Goal: Check status: Check status

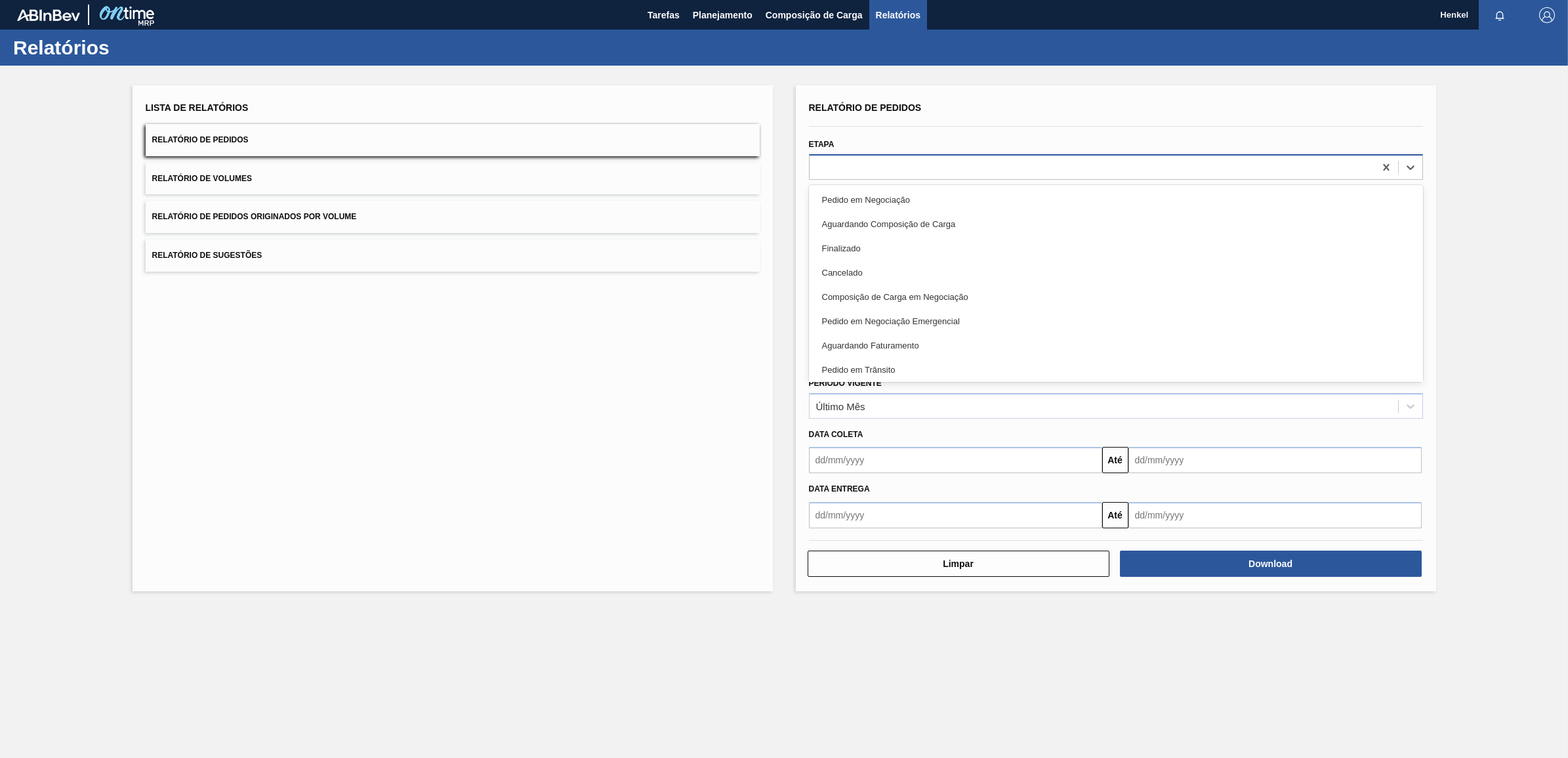
click at [892, 165] on div at bounding box center [1092, 167] width 565 height 19
click at [734, 8] on span "Planejamento" at bounding box center [723, 15] width 60 height 16
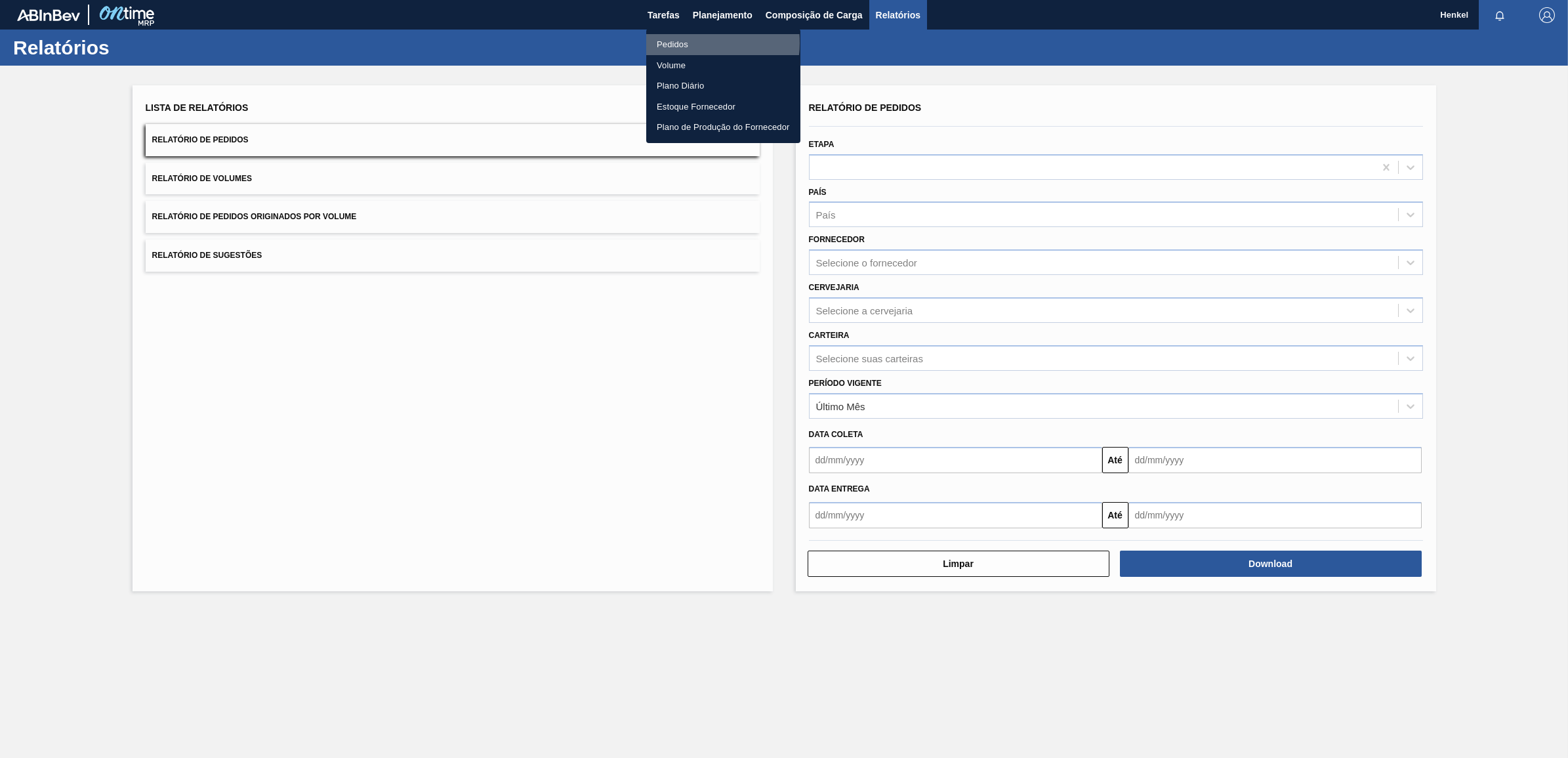
click at [690, 44] on li "Pedidos" at bounding box center [723, 44] width 154 height 21
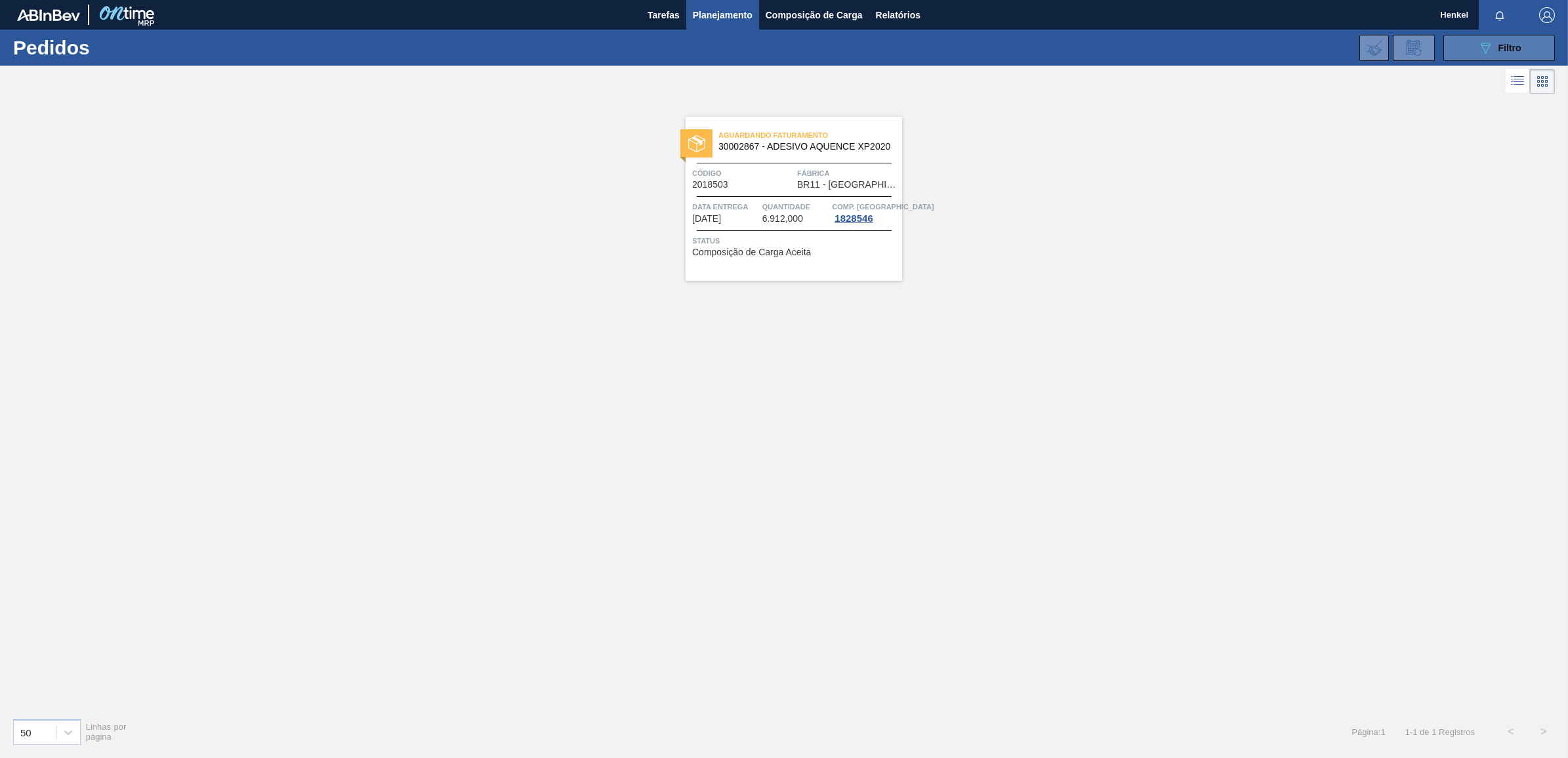
click at [1493, 41] on icon "089F7B8B-B2A5-4AFE-B5C0-19BA573D28AC" at bounding box center [1485, 47] width 15 height 16
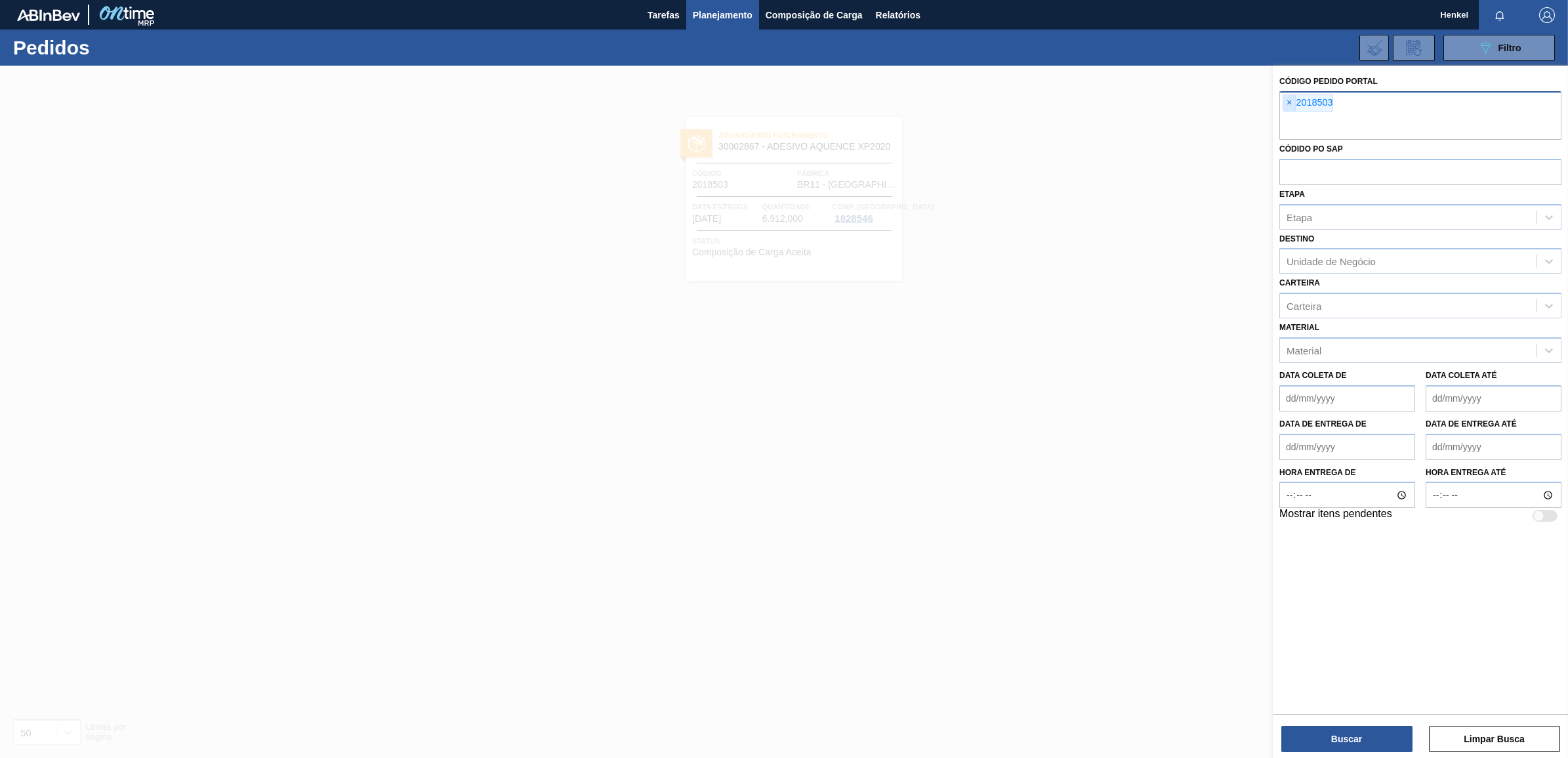
click at [1287, 105] on span "×" at bounding box center [1290, 102] width 13 height 16
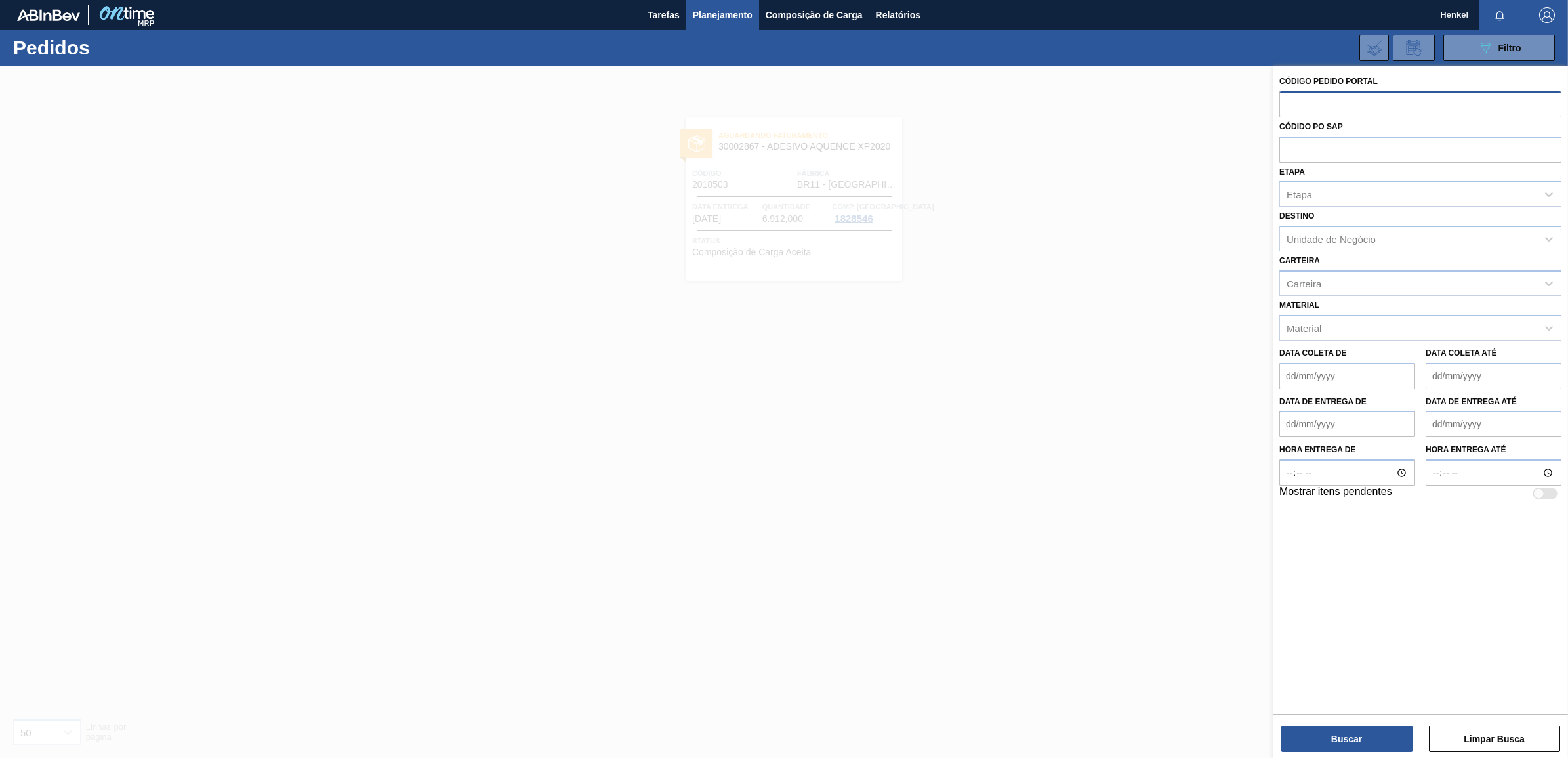
paste input "2018521"
type input "2018521"
click at [1346, 742] on button "Buscar" at bounding box center [1347, 739] width 131 height 26
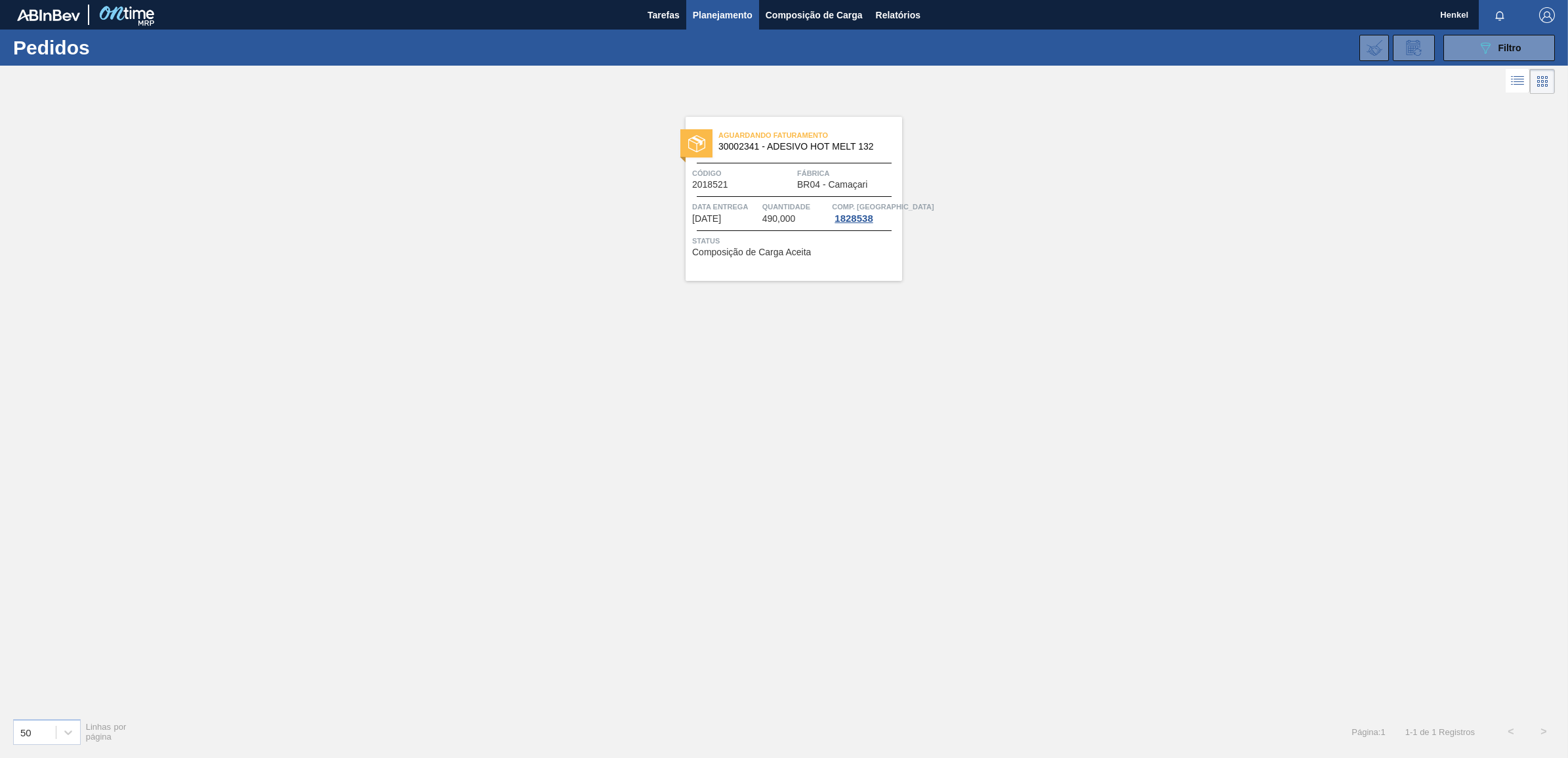
click at [788, 197] on div at bounding box center [794, 196] width 195 height 1
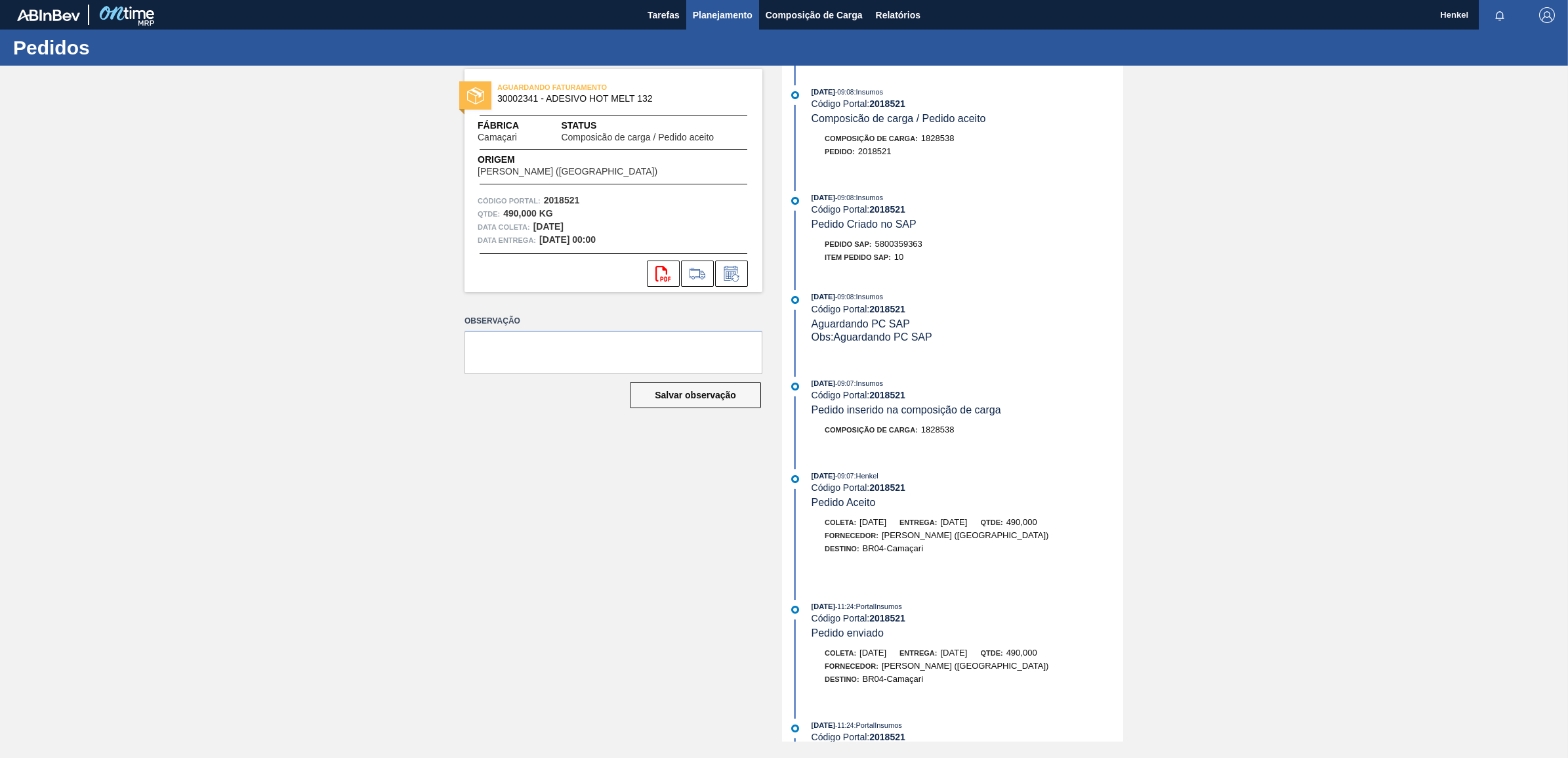
click at [726, 8] on span "Planejamento" at bounding box center [723, 15] width 60 height 16
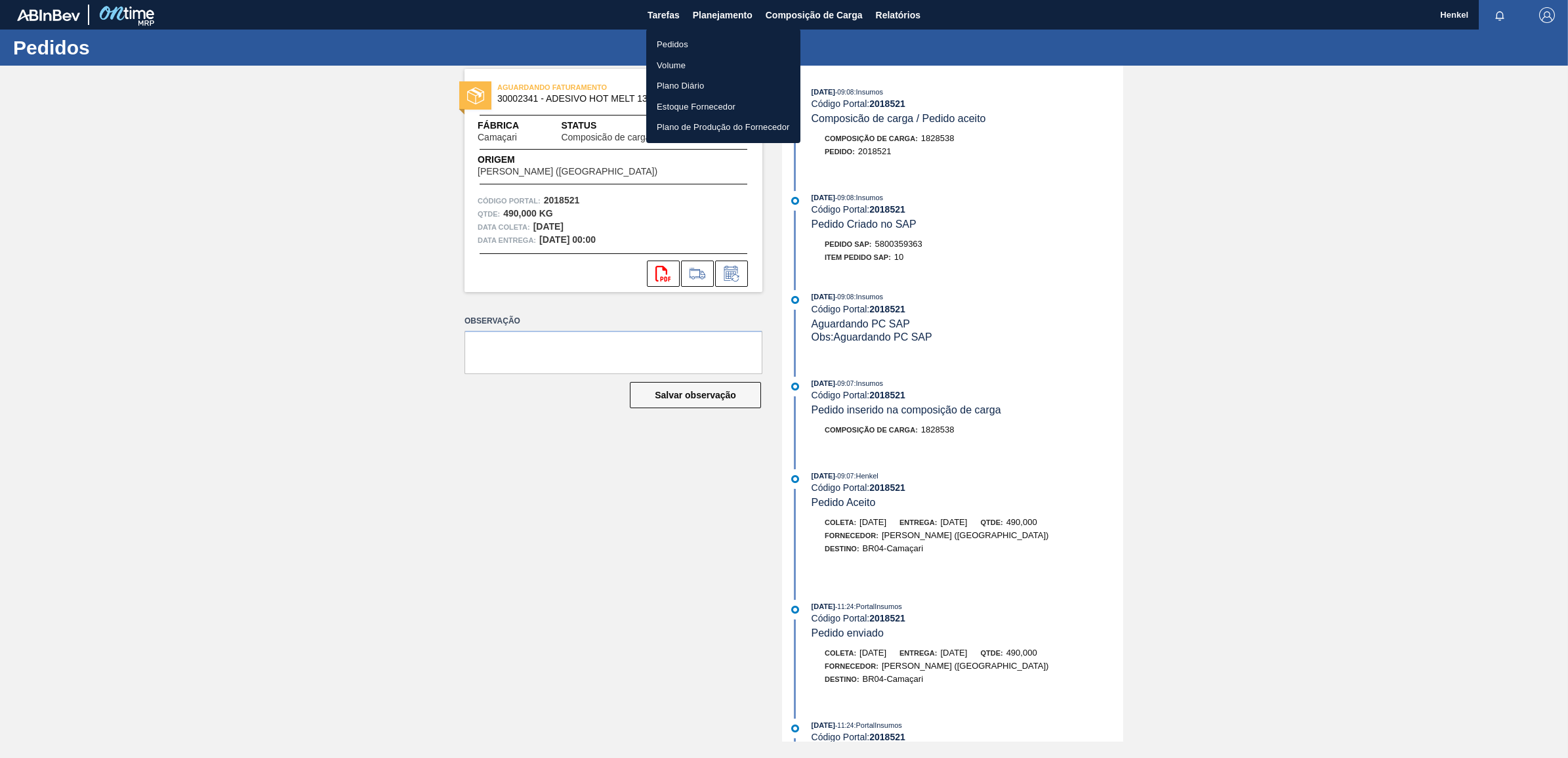
click at [676, 37] on li "Pedidos" at bounding box center [723, 44] width 154 height 21
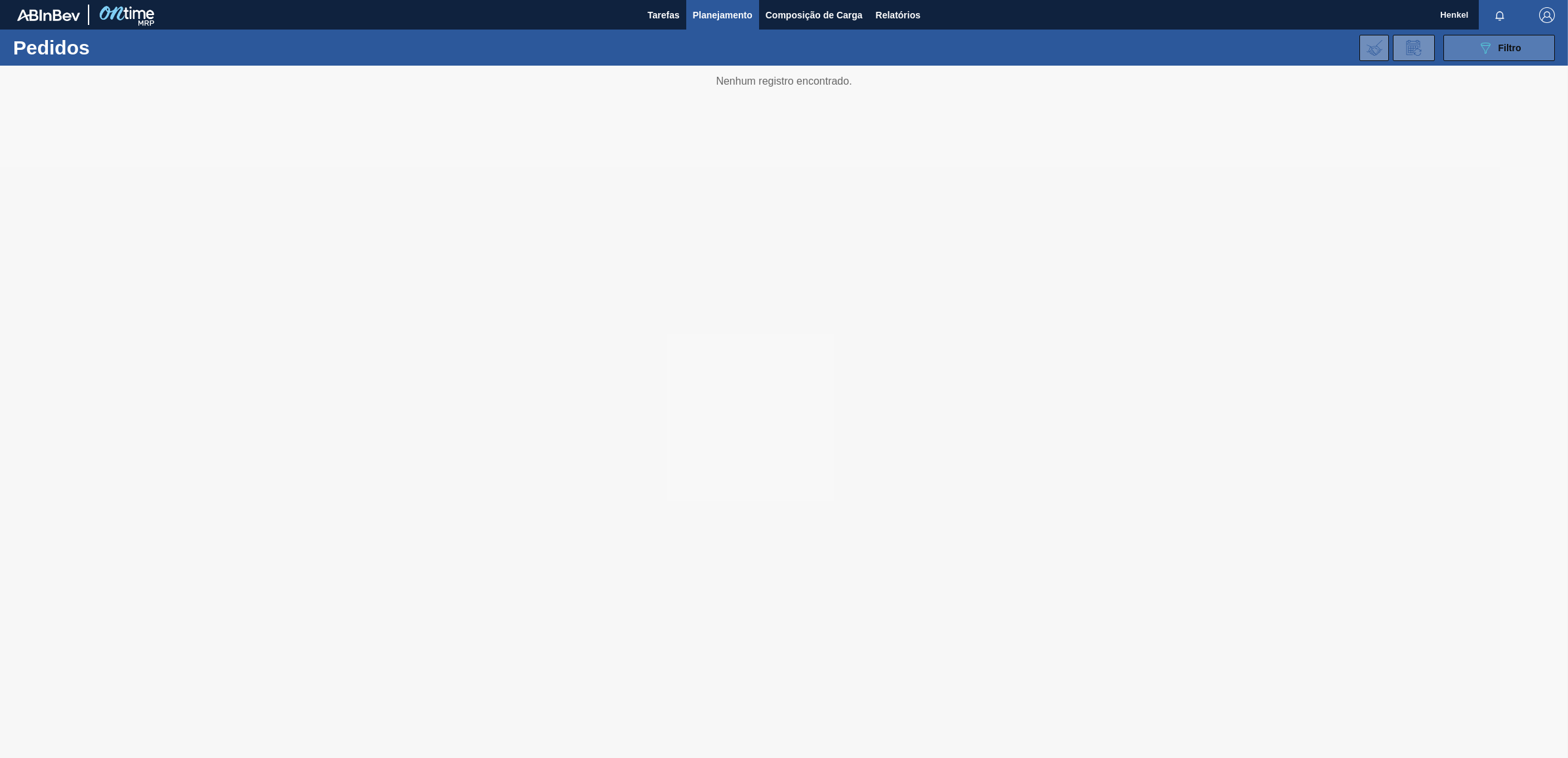
click at [1491, 35] on button "089F7B8B-B2A5-4AFE-B5C0-19BA573D28AC Filtro" at bounding box center [1500, 47] width 111 height 26
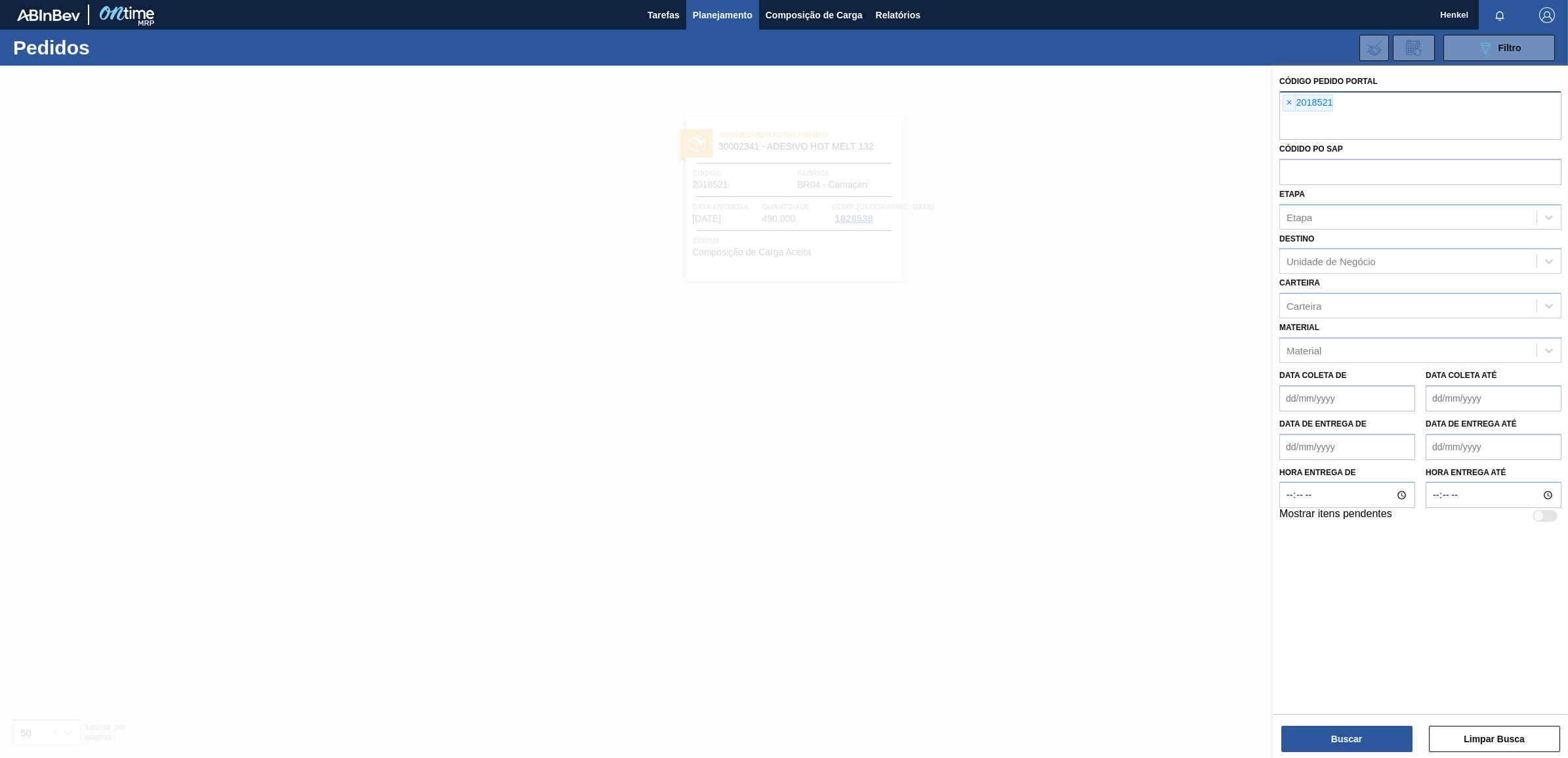
click at [1290, 106] on span "×" at bounding box center [1290, 102] width 13 height 16
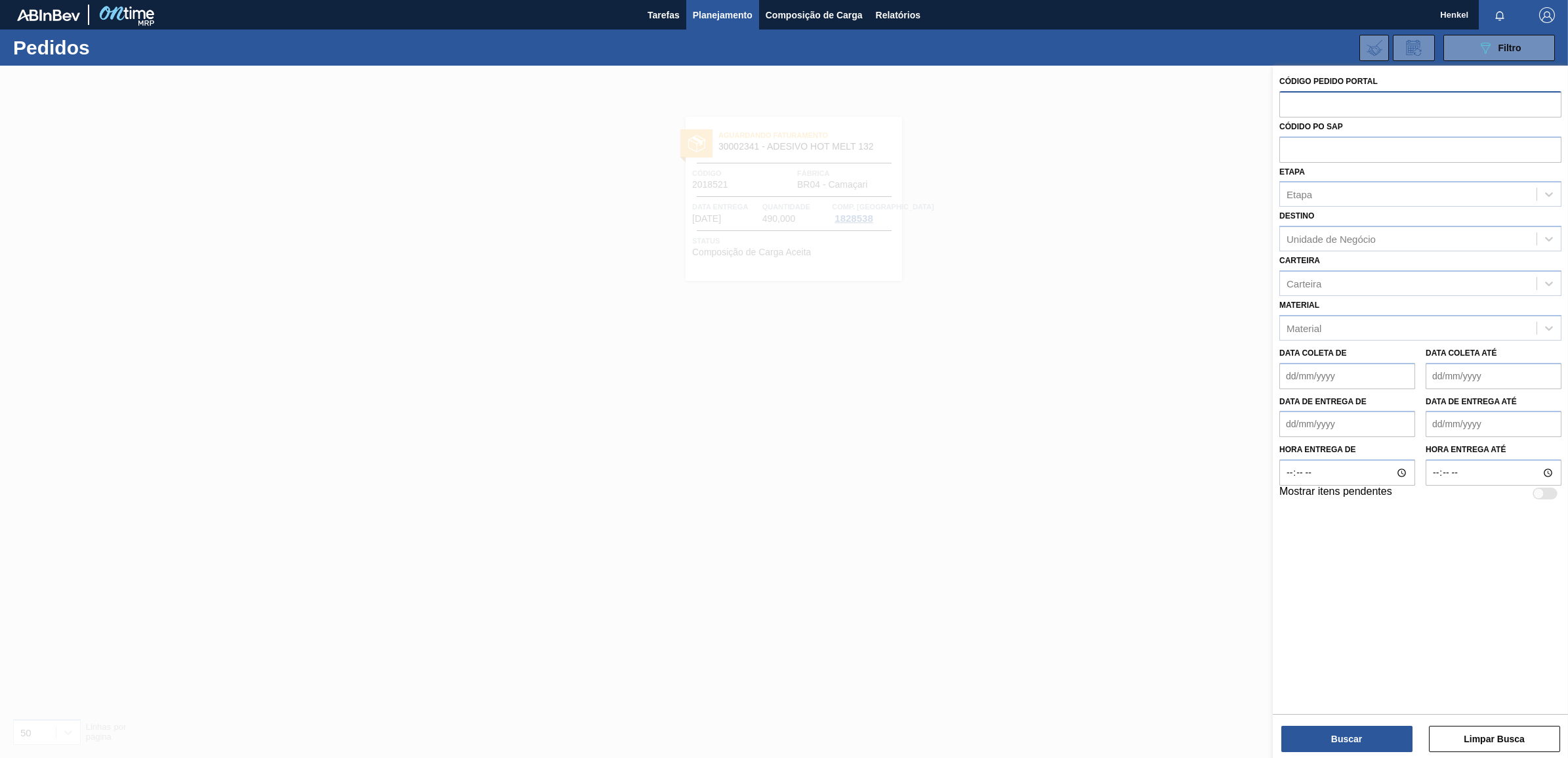
paste input "2018474"
type input "2018474"
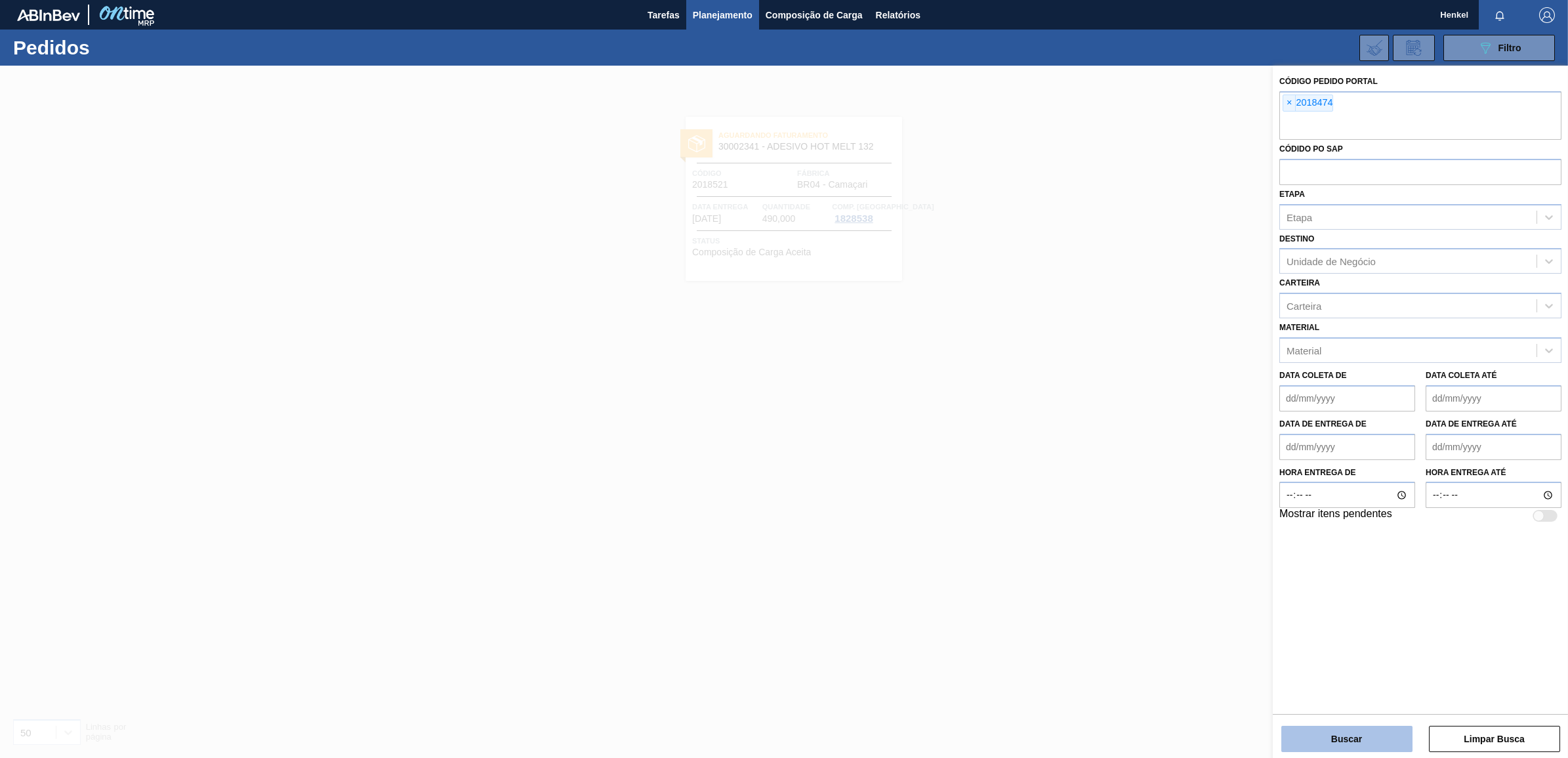
click at [1347, 742] on button "Buscar" at bounding box center [1347, 739] width 131 height 26
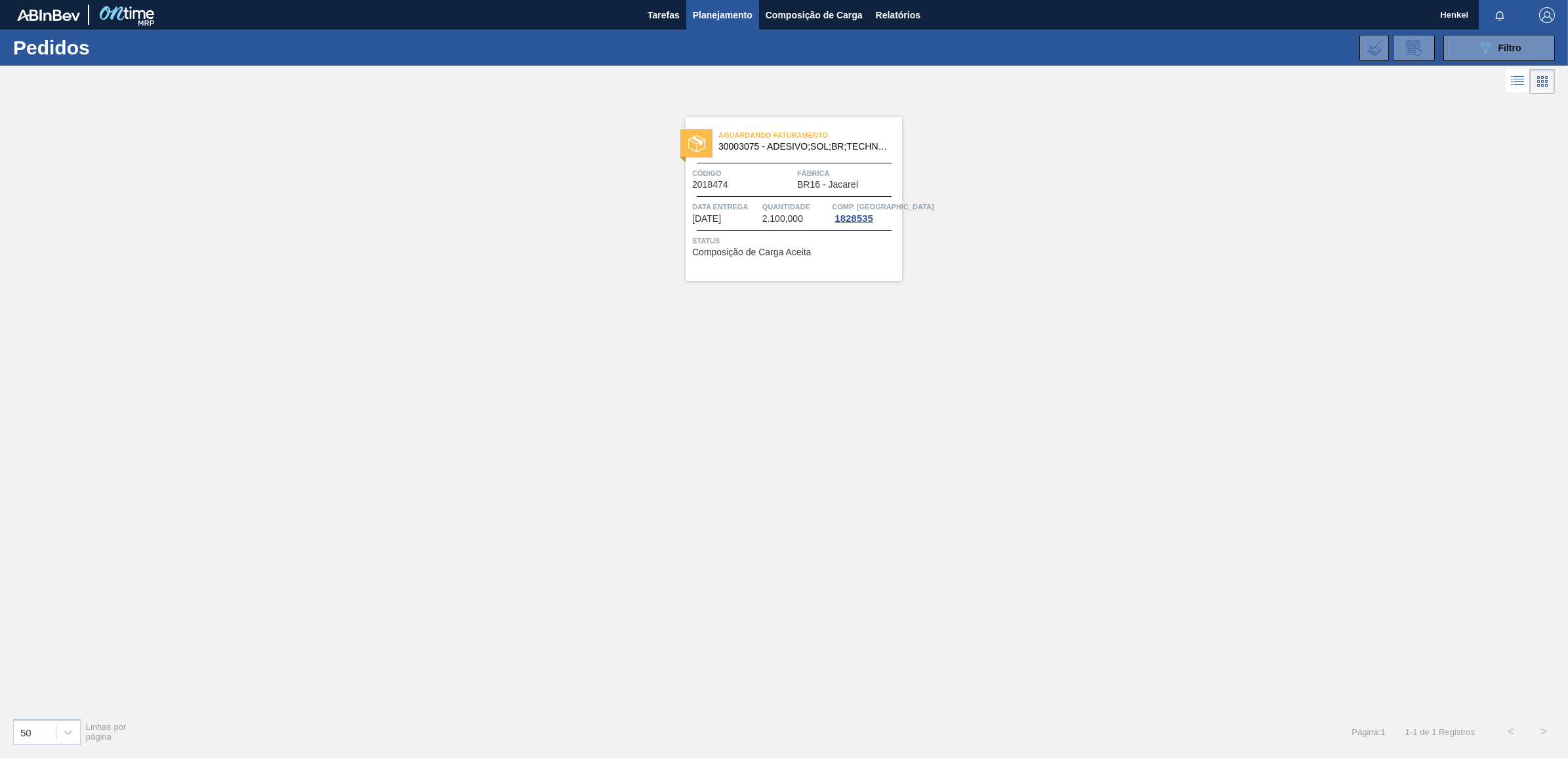
click at [769, 208] on span "Quantidade" at bounding box center [795, 207] width 67 height 13
